Goal: Task Accomplishment & Management: Use online tool/utility

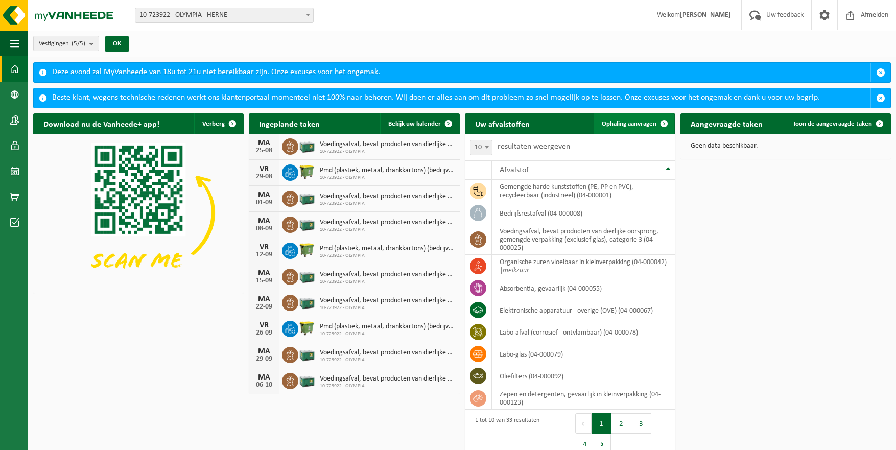
click at [626, 122] on span "Ophaling aanvragen" at bounding box center [629, 124] width 55 height 7
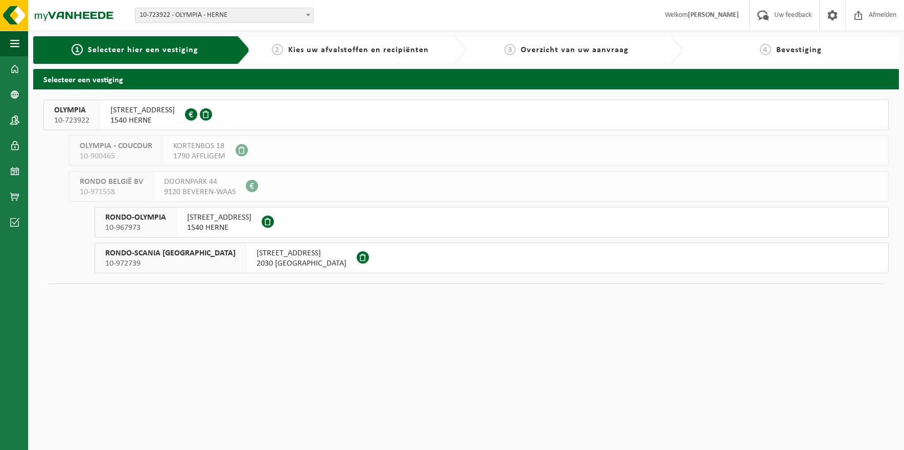
click at [151, 224] on span "10-967973" at bounding box center [135, 228] width 61 height 10
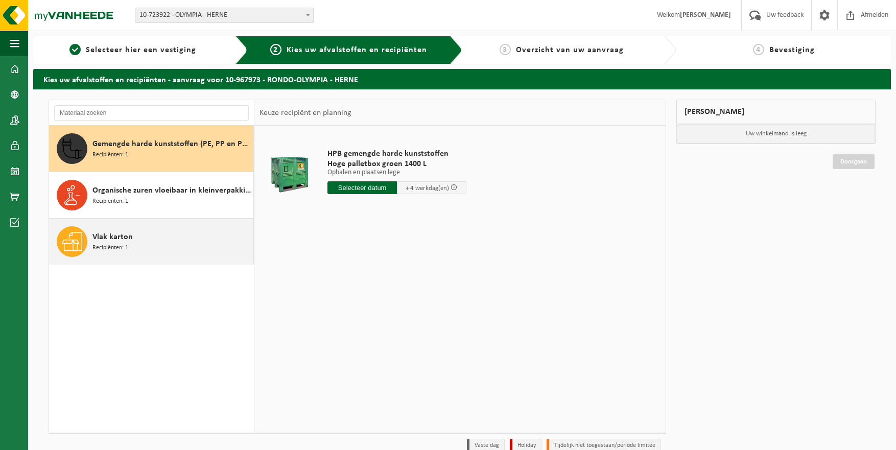
click at [120, 244] on span "Recipiënten: 1" at bounding box center [110, 248] width 36 height 10
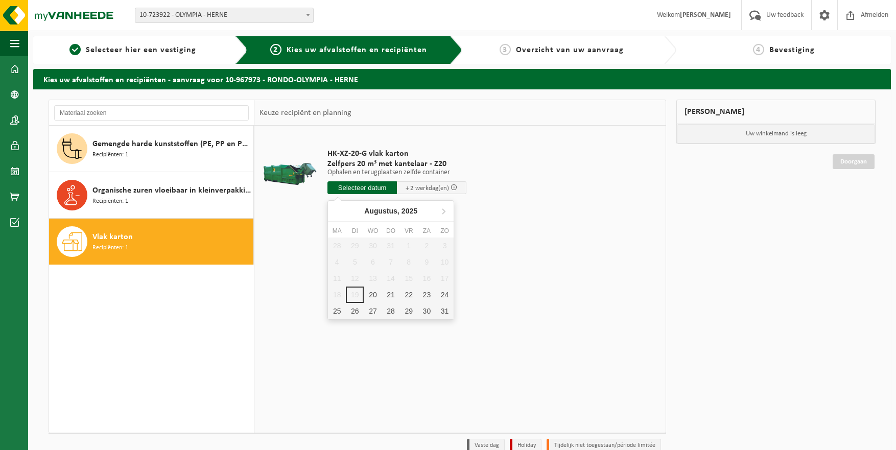
click at [368, 185] on input "text" at bounding box center [362, 187] width 69 height 13
click at [372, 291] on div "20" at bounding box center [373, 295] width 18 height 16
type input "Van 2025-08-20"
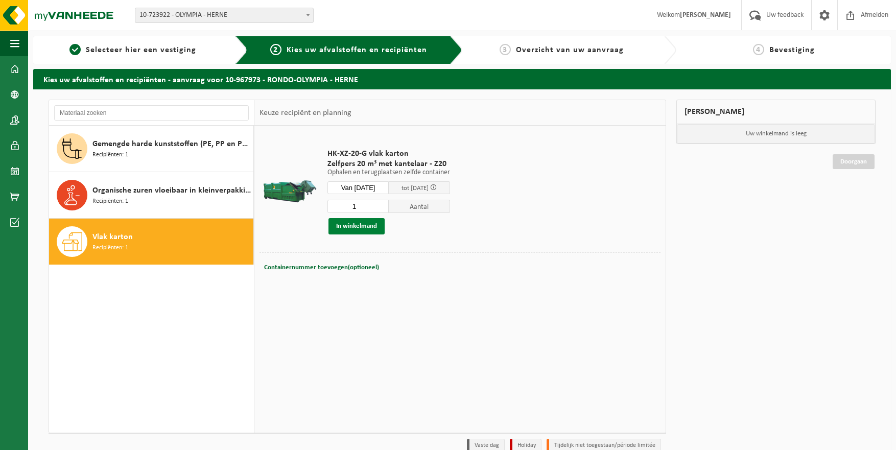
click at [361, 224] on button "In winkelmand" at bounding box center [357, 226] width 56 height 16
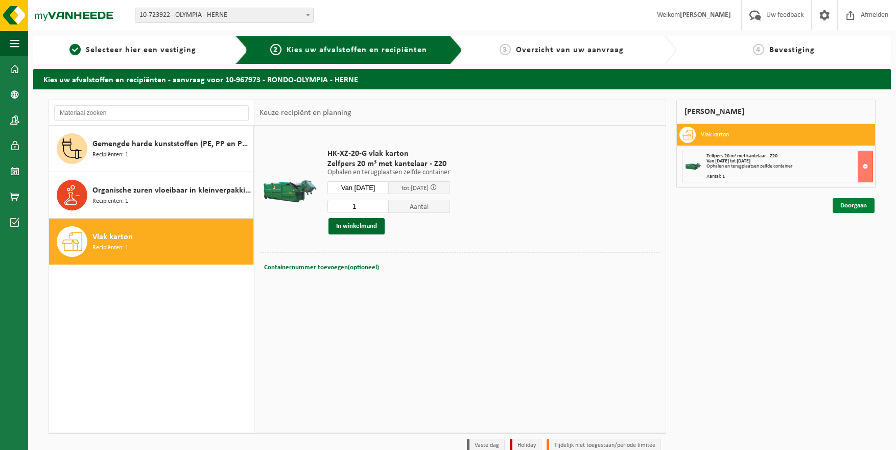
click at [851, 203] on link "Doorgaan" at bounding box center [854, 205] width 42 height 15
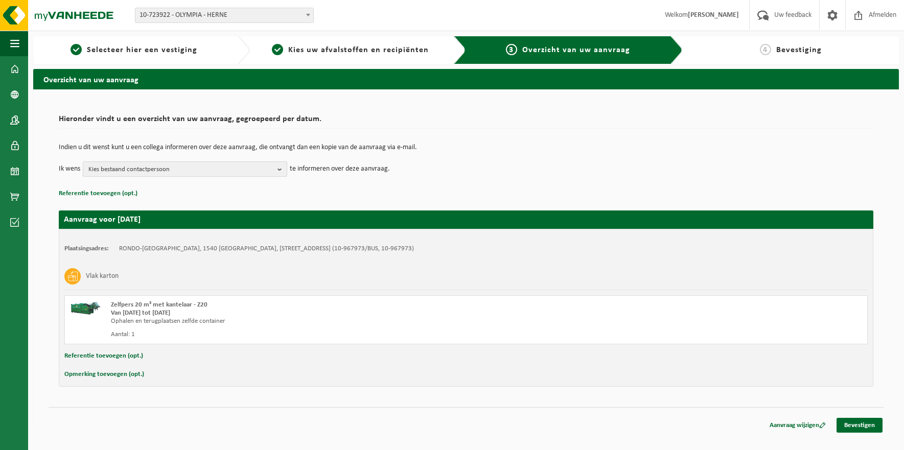
click at [277, 168] on b "button" at bounding box center [281, 169] width 9 height 14
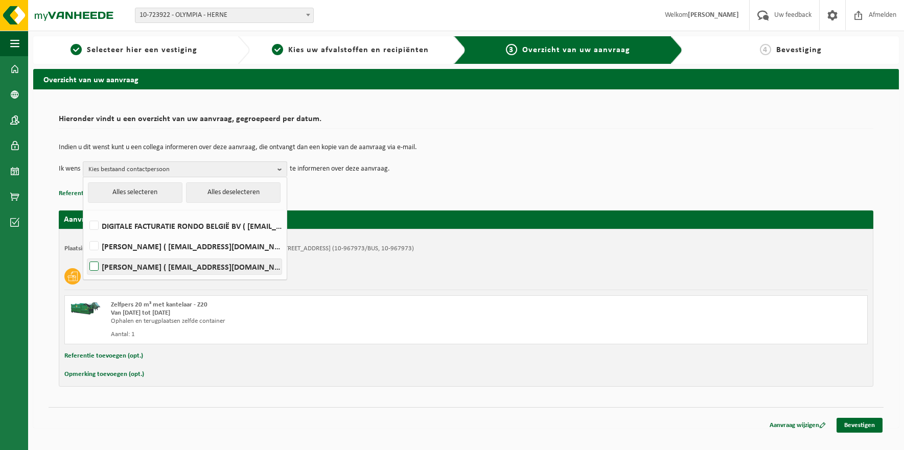
click at [96, 267] on label "KRISTOF VANHOYE ( kristof.vanhoye@rondobelgium.be )" at bounding box center [184, 266] width 194 height 15
click at [86, 254] on input "KRISTOF VANHOYE ( kristof.vanhoye@rondobelgium.be )" at bounding box center [85, 253] width 1 height 1
checkbox input "true"
click at [855, 420] on link "Bevestigen" at bounding box center [859, 425] width 46 height 15
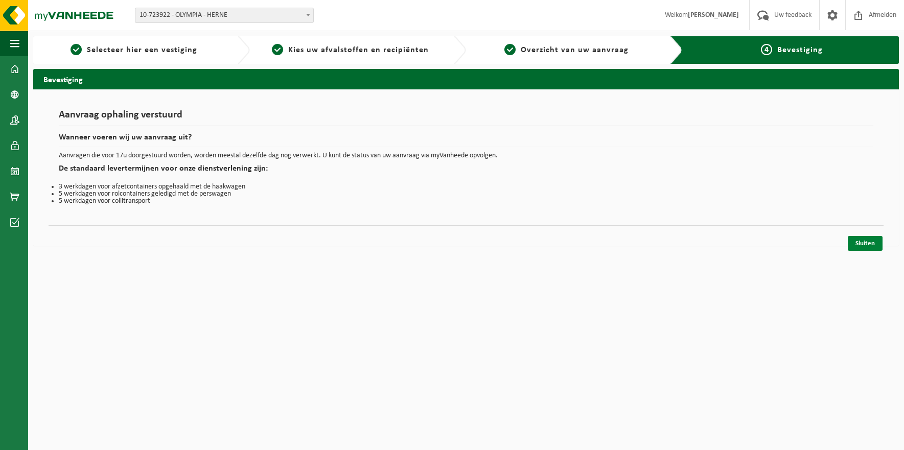
click at [864, 240] on link "Sluiten" at bounding box center [865, 243] width 35 height 15
